Goal: Task Accomplishment & Management: Manage account settings

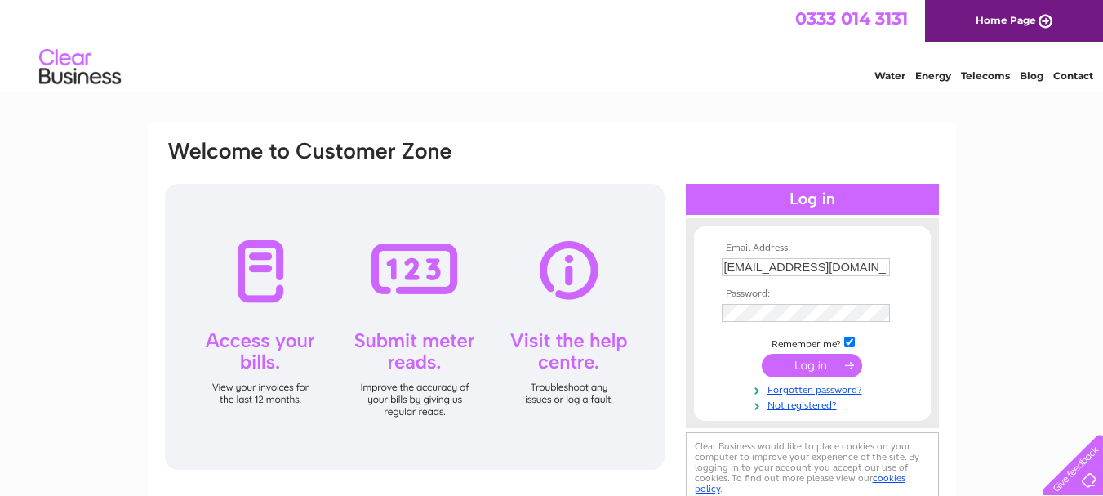
click at [734, 363] on td at bounding box center [812, 365] width 189 height 31
click at [796, 363] on input "submit" at bounding box center [812, 365] width 100 height 23
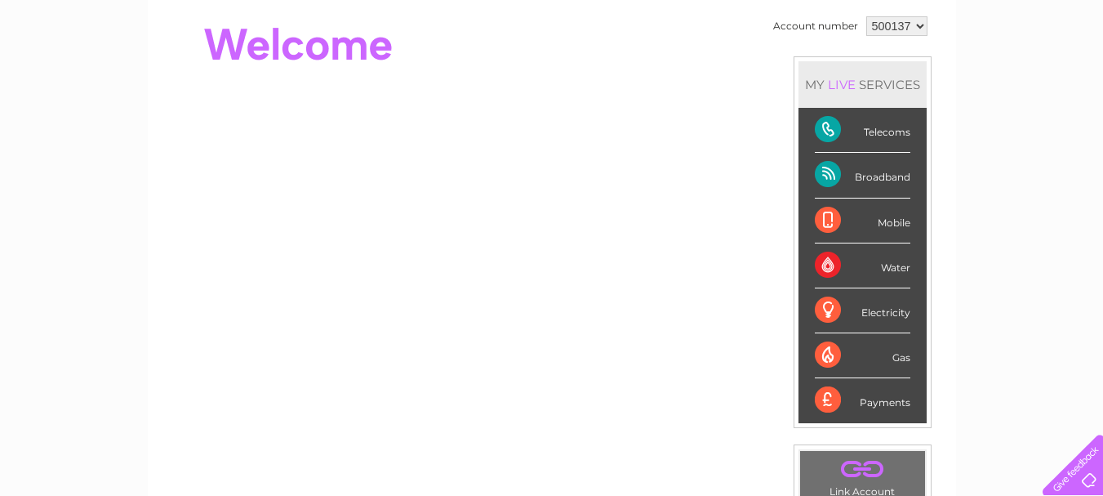
scroll to position [159, 0]
click at [824, 125] on div "Telecoms" at bounding box center [863, 129] width 96 height 45
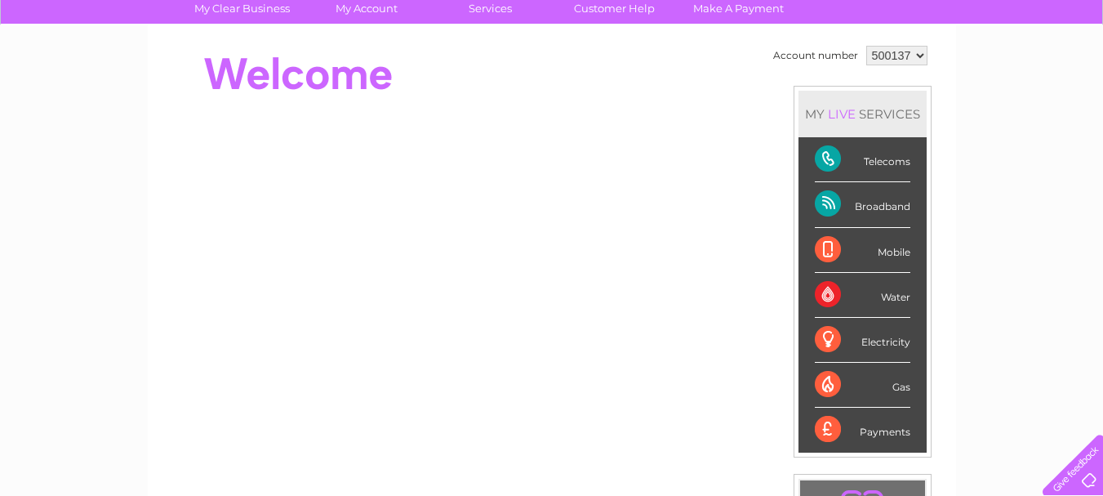
scroll to position [130, 0]
click at [824, 205] on div "Broadband" at bounding box center [863, 203] width 96 height 45
click at [825, 154] on div "Telecoms" at bounding box center [863, 158] width 96 height 45
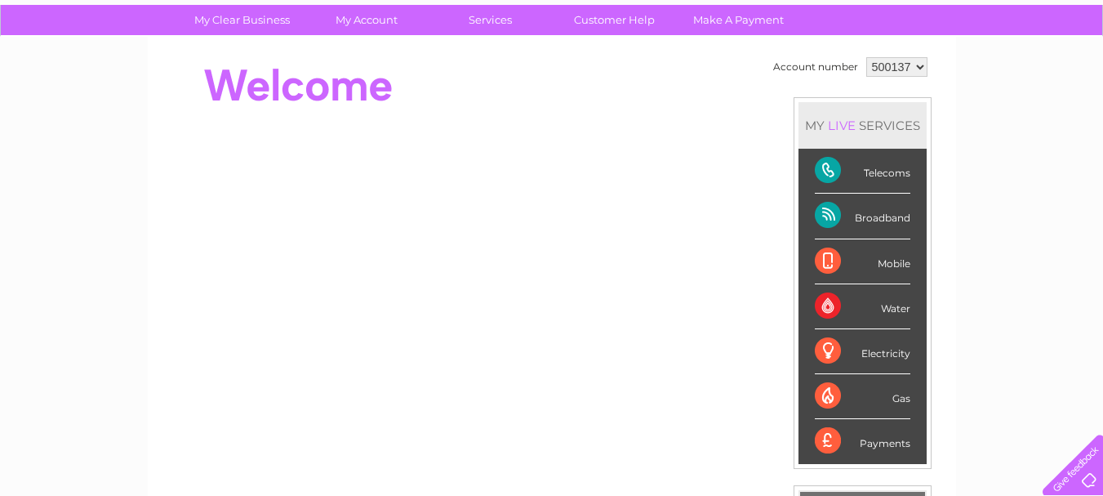
scroll to position [0, 0]
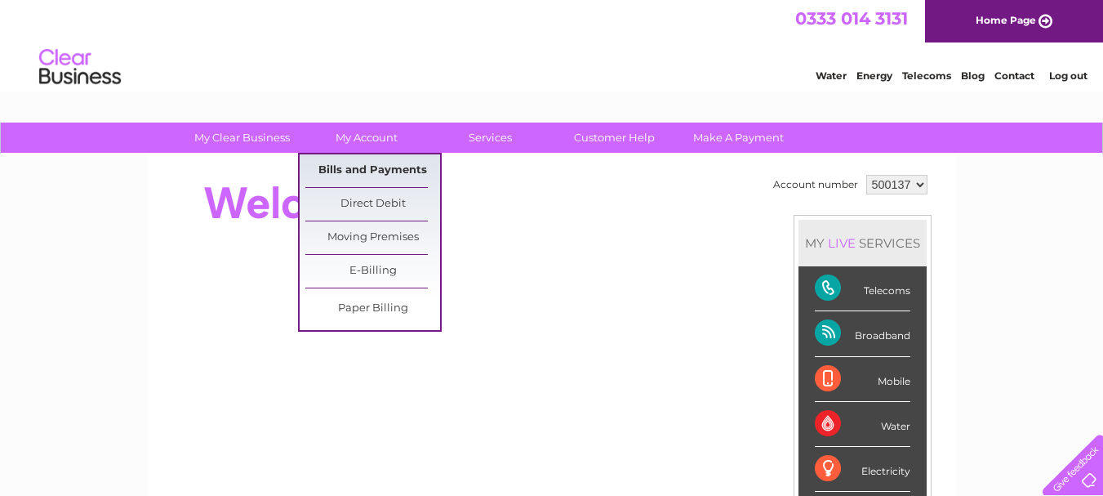
click at [412, 168] on link "Bills and Payments" at bounding box center [372, 170] width 135 height 33
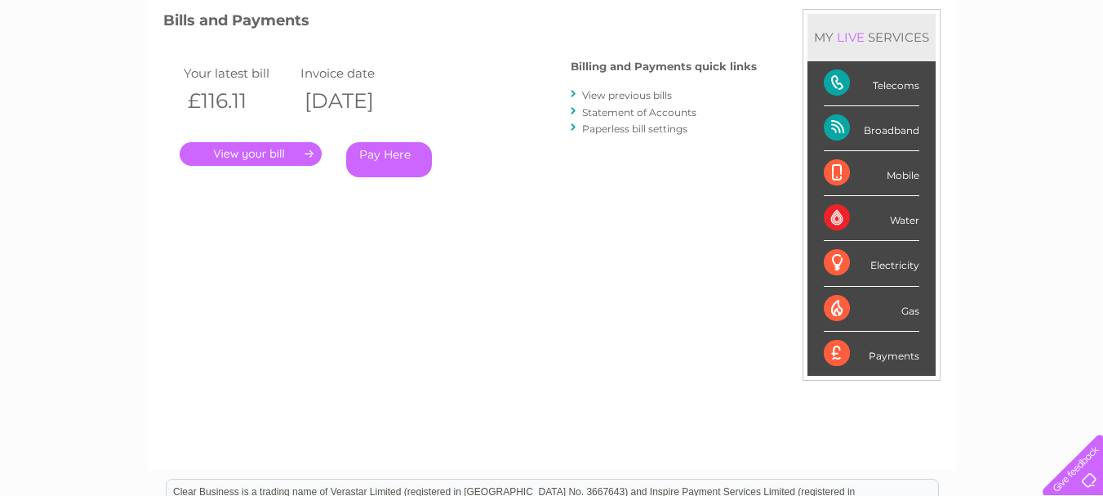
scroll to position [224, 0]
click at [638, 114] on link "Statement of Accounts" at bounding box center [639, 113] width 114 height 12
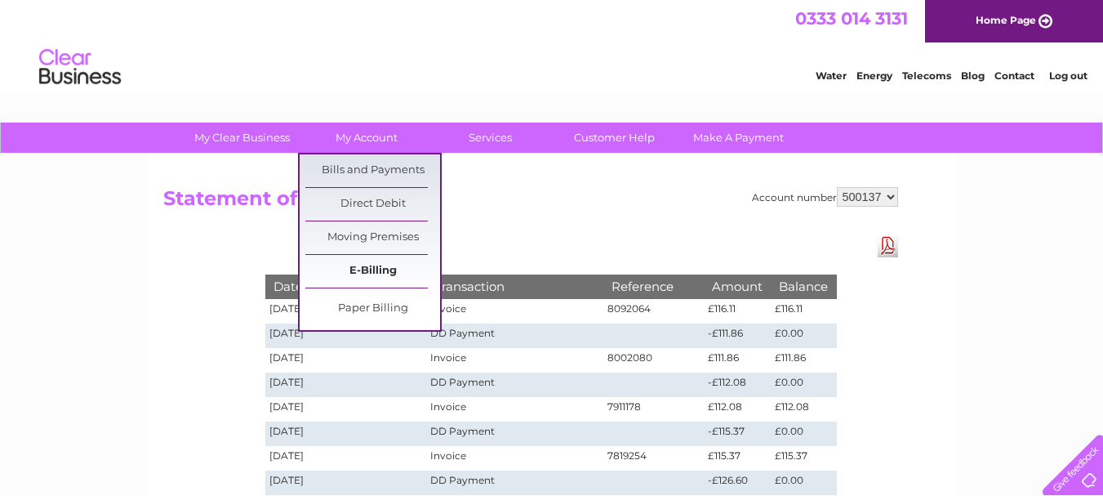
click at [376, 270] on link "E-Billing" at bounding box center [372, 271] width 135 height 33
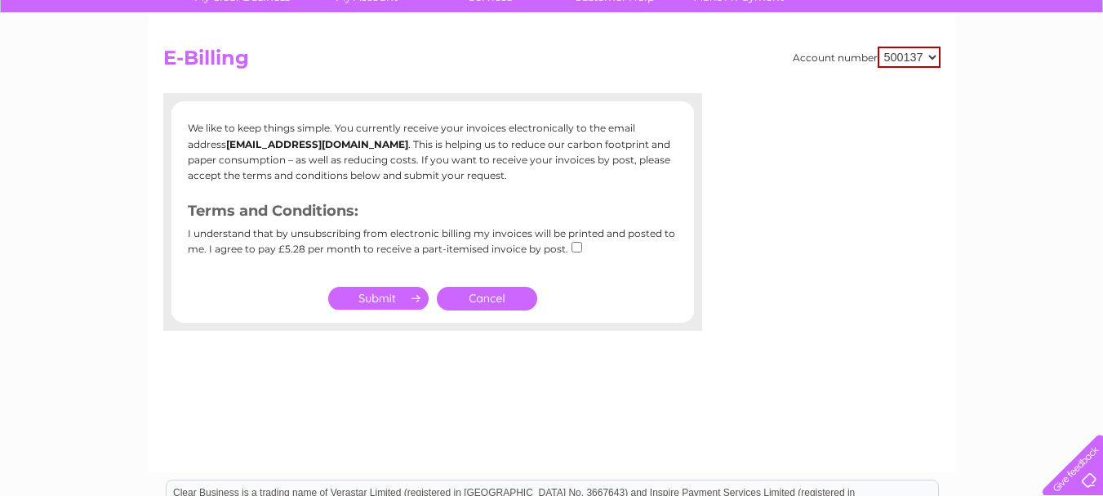
scroll to position [140, 0]
click at [476, 298] on link "Cancel" at bounding box center [487, 299] width 100 height 24
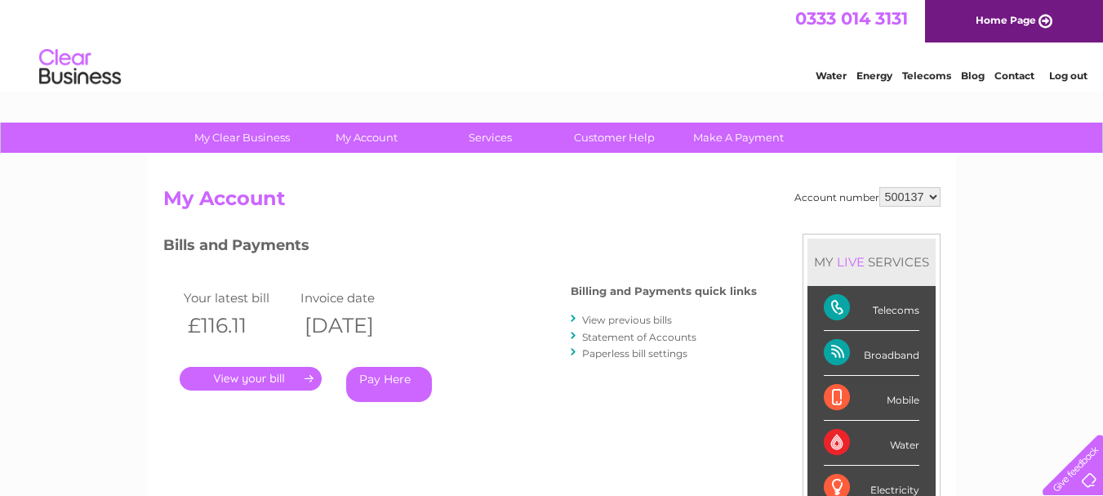
click at [628, 347] on link "Paperless bill settings" at bounding box center [634, 353] width 105 height 12
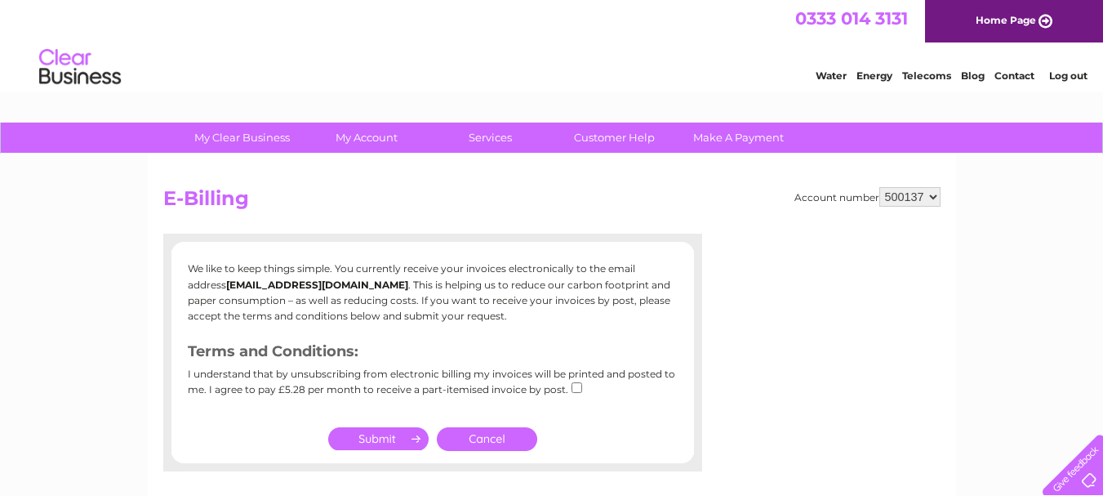
click at [496, 445] on link "Cancel" at bounding box center [487, 439] width 100 height 24
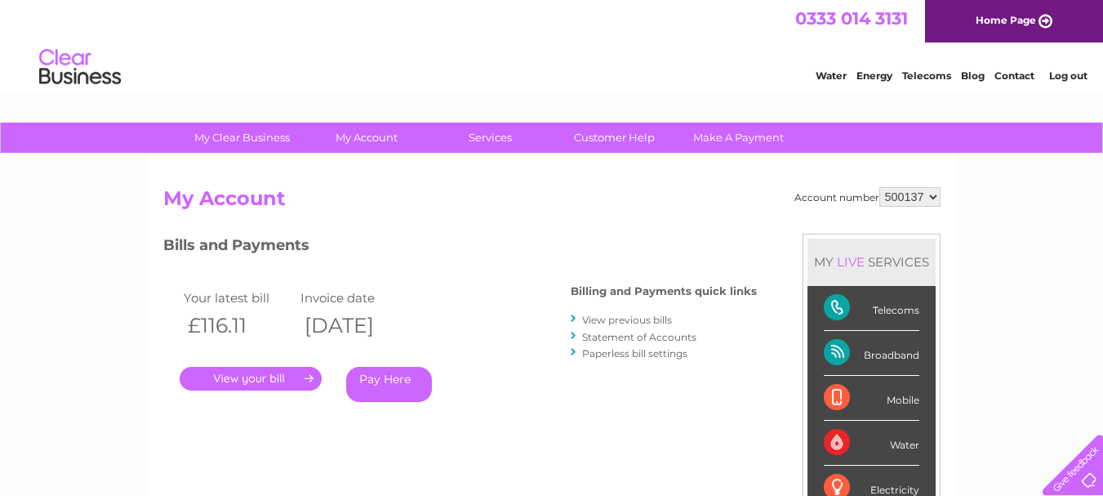
click at [250, 376] on link "." at bounding box center [251, 379] width 142 height 24
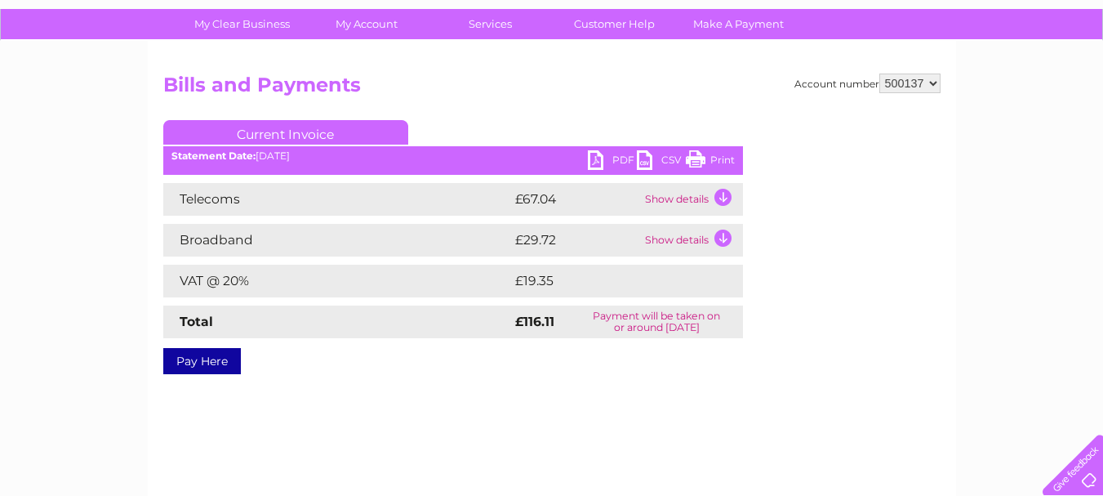
scroll to position [123, 0]
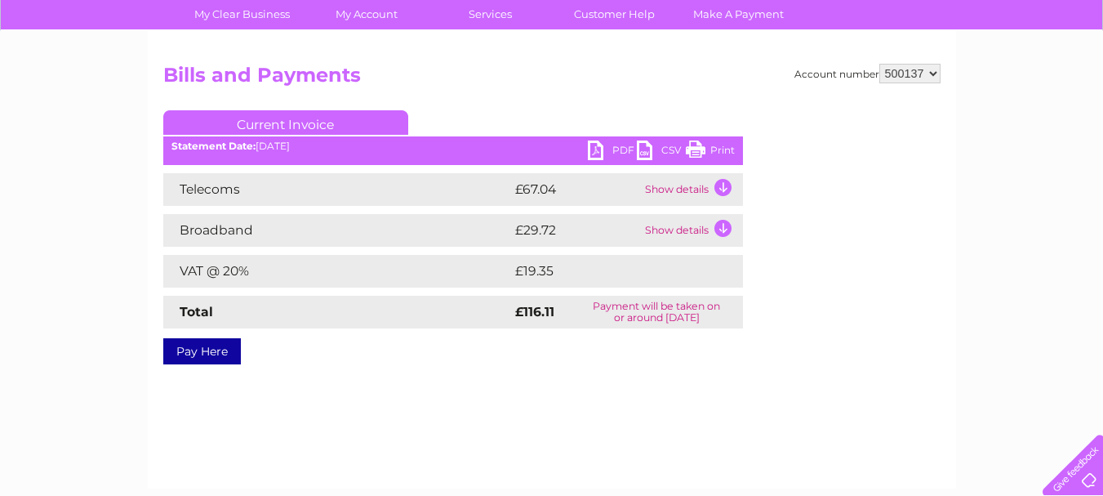
click at [623, 148] on link "PDF" at bounding box center [612, 152] width 49 height 24
